Goal: Task Accomplishment & Management: Manage account settings

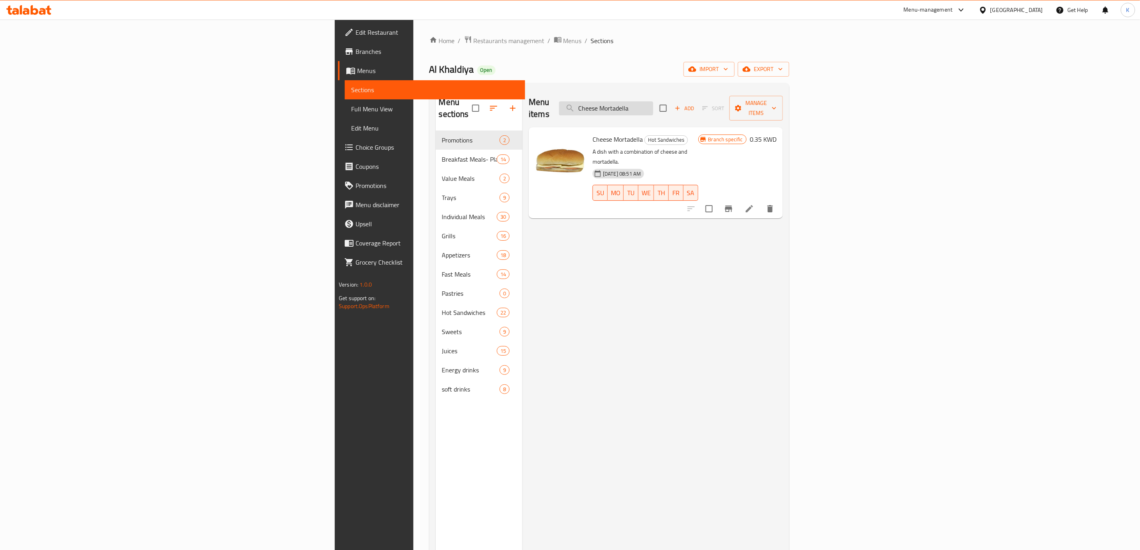
click at [653, 102] on input "Cheese Mortadella" at bounding box center [606, 108] width 94 height 14
paste input "12540"
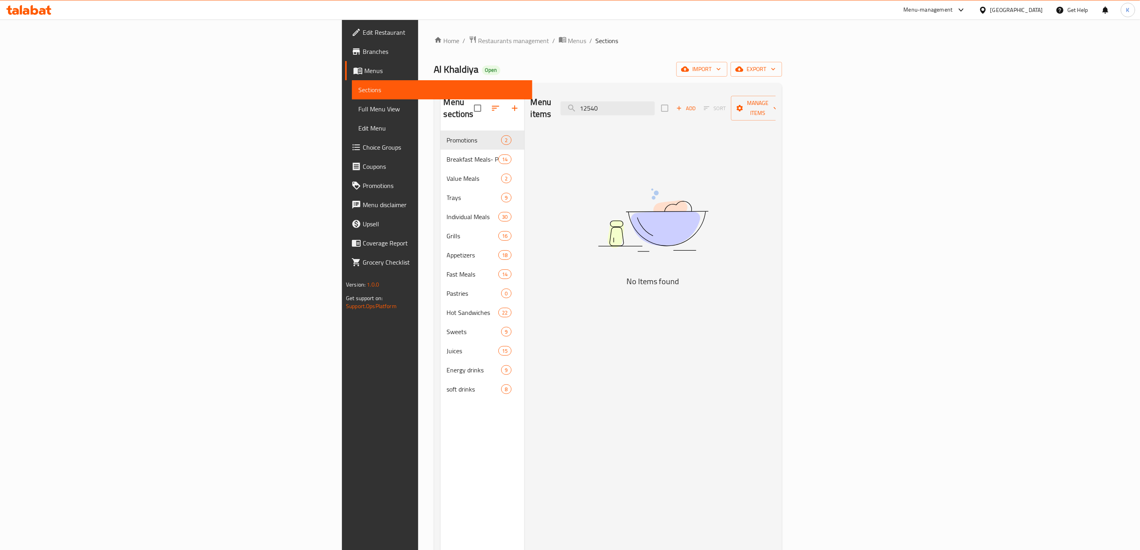
type input "Cheese Mortadella"
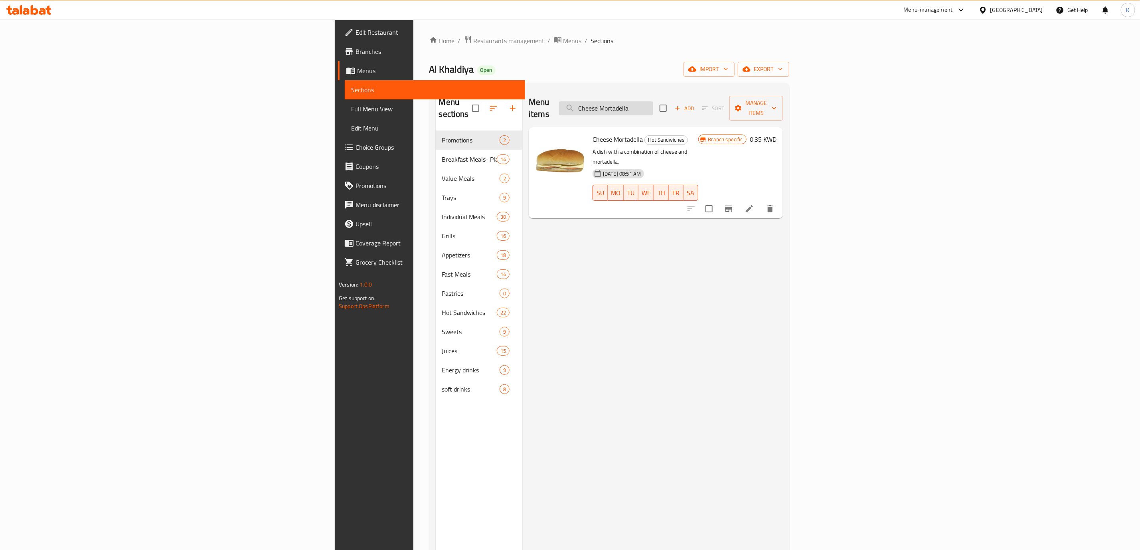
click at [653, 101] on input "Cheese Mortadella" at bounding box center [606, 108] width 94 height 14
click at [356, 54] on span "Branches" at bounding box center [437, 52] width 163 height 10
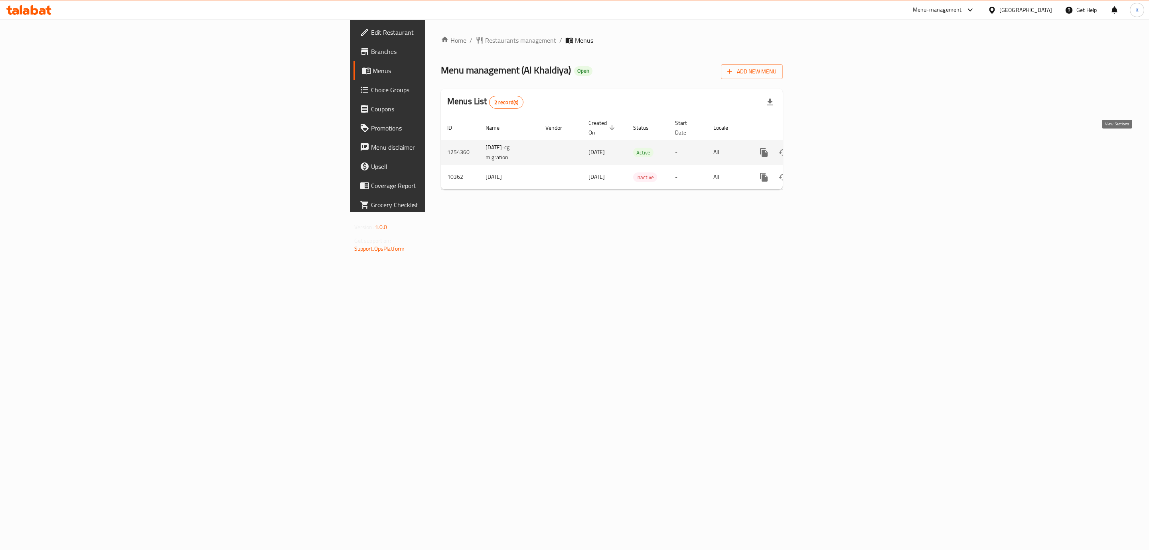
click at [827, 148] on icon "enhanced table" at bounding box center [822, 153] width 10 height 10
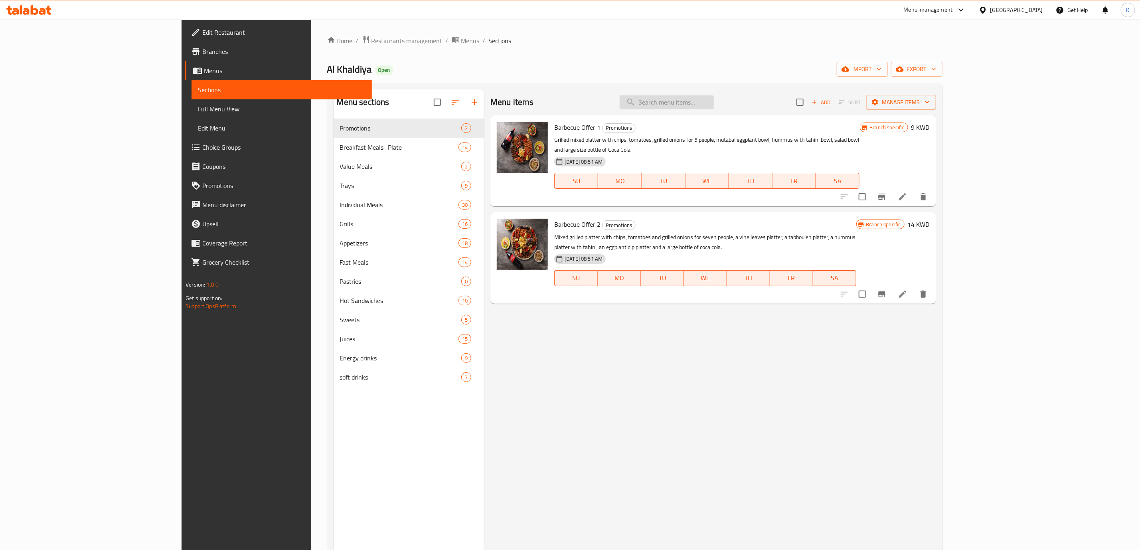
click at [714, 109] on input "search" at bounding box center [667, 102] width 94 height 14
paste input "Cheese Mortadella"
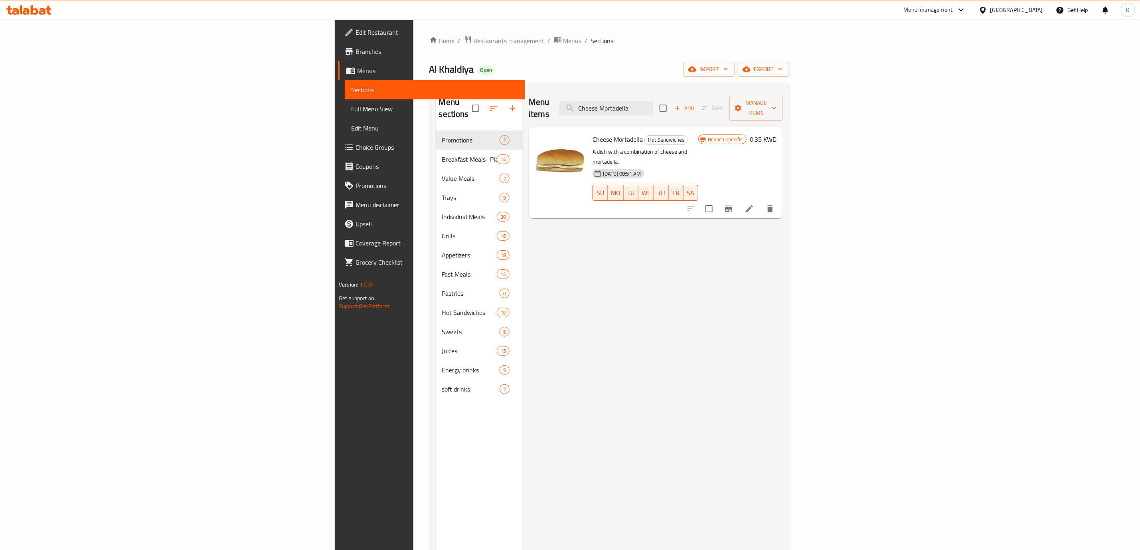
type input "Cheese Mortadella"
click at [773, 205] on icon "delete" at bounding box center [770, 208] width 6 height 7
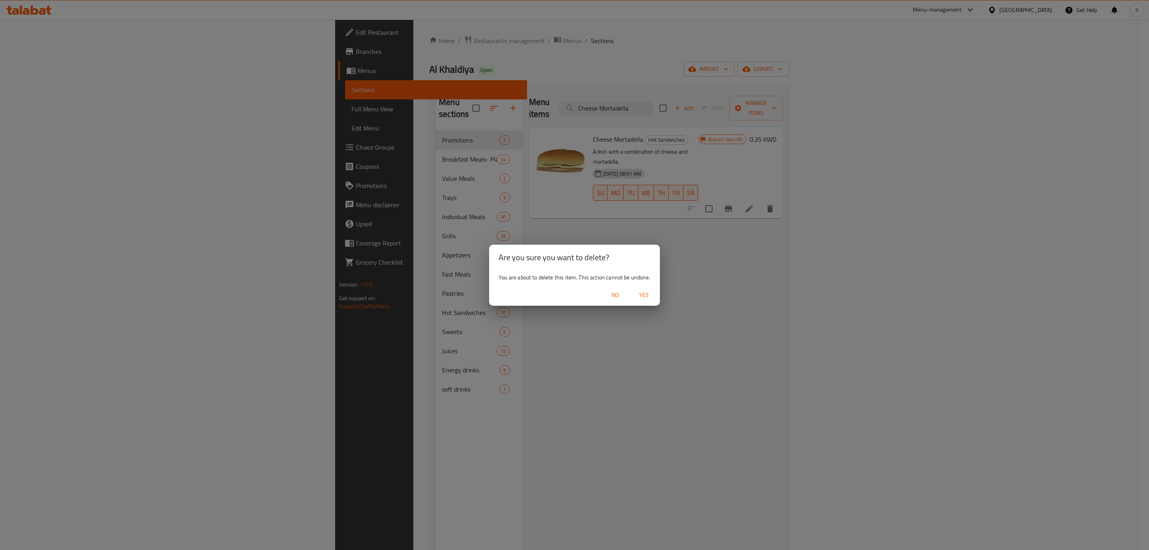
click at [645, 296] on span "Yes" at bounding box center [644, 295] width 19 height 10
